Goal: Navigation & Orientation: Find specific page/section

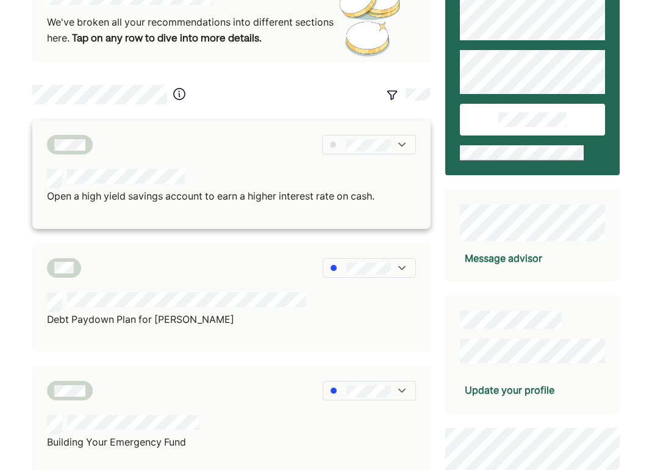
scroll to position [56, 0]
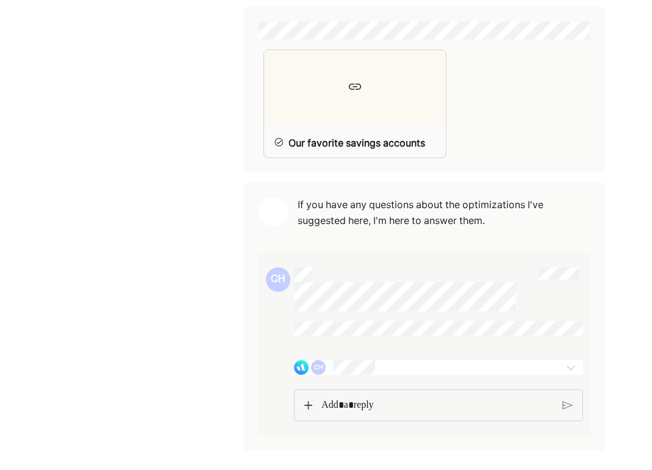
scroll to position [729, 0]
click at [327, 405] on p "Rich Text Editor. Editing area: main" at bounding box center [438, 407] width 232 height 16
click at [303, 400] on div at bounding box center [438, 407] width 289 height 33
click at [345, 403] on p "Rich Text Editor. Editing area: main" at bounding box center [438, 407] width 232 height 16
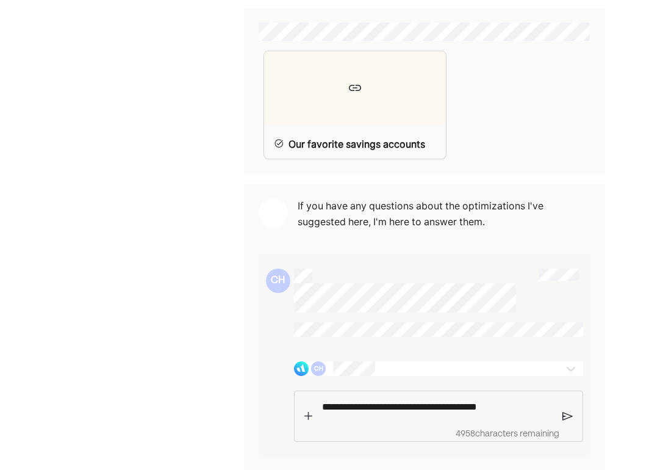
click at [571, 411] on img at bounding box center [568, 416] width 10 height 11
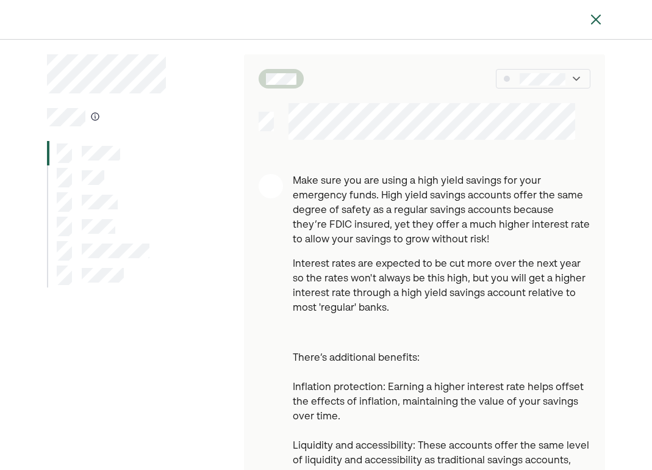
scroll to position [0, 0]
click at [107, 176] on div at bounding box center [106, 177] width 118 height 24
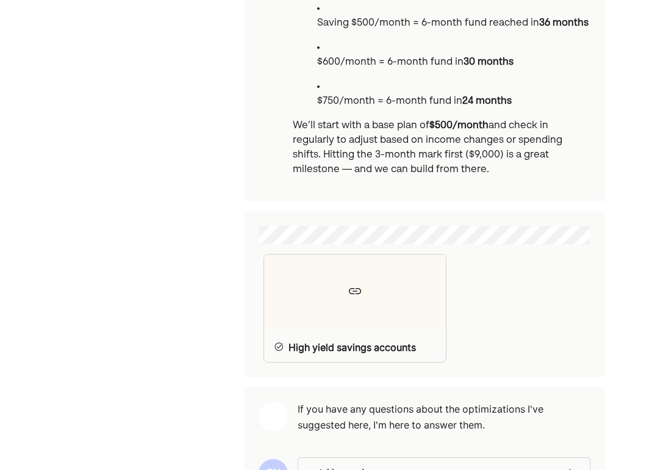
scroll to position [606, 0]
